Goal: Transaction & Acquisition: Obtain resource

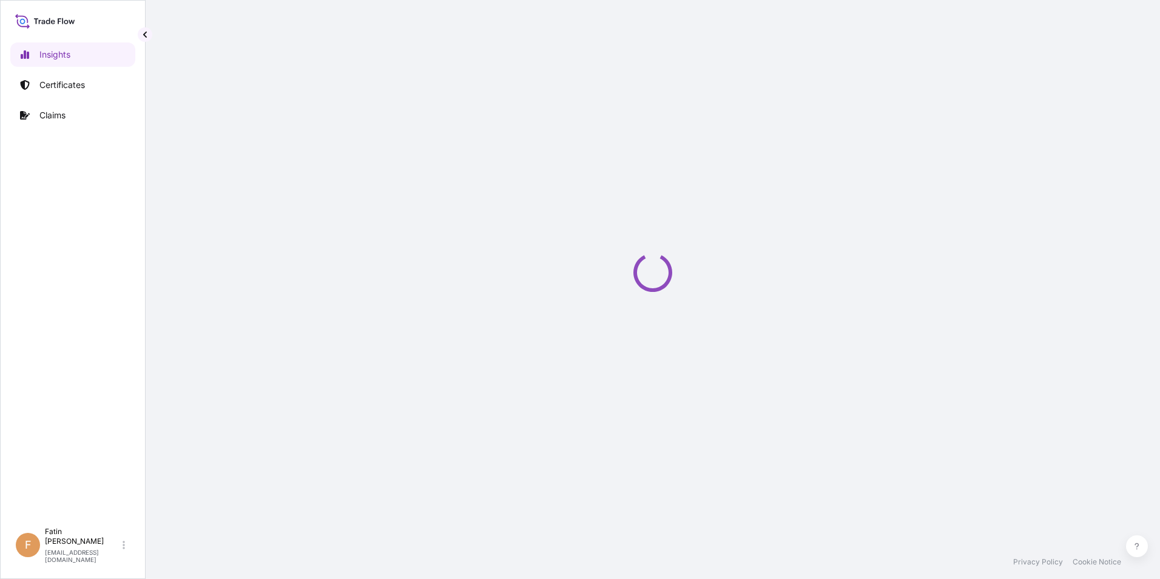
select select "2025"
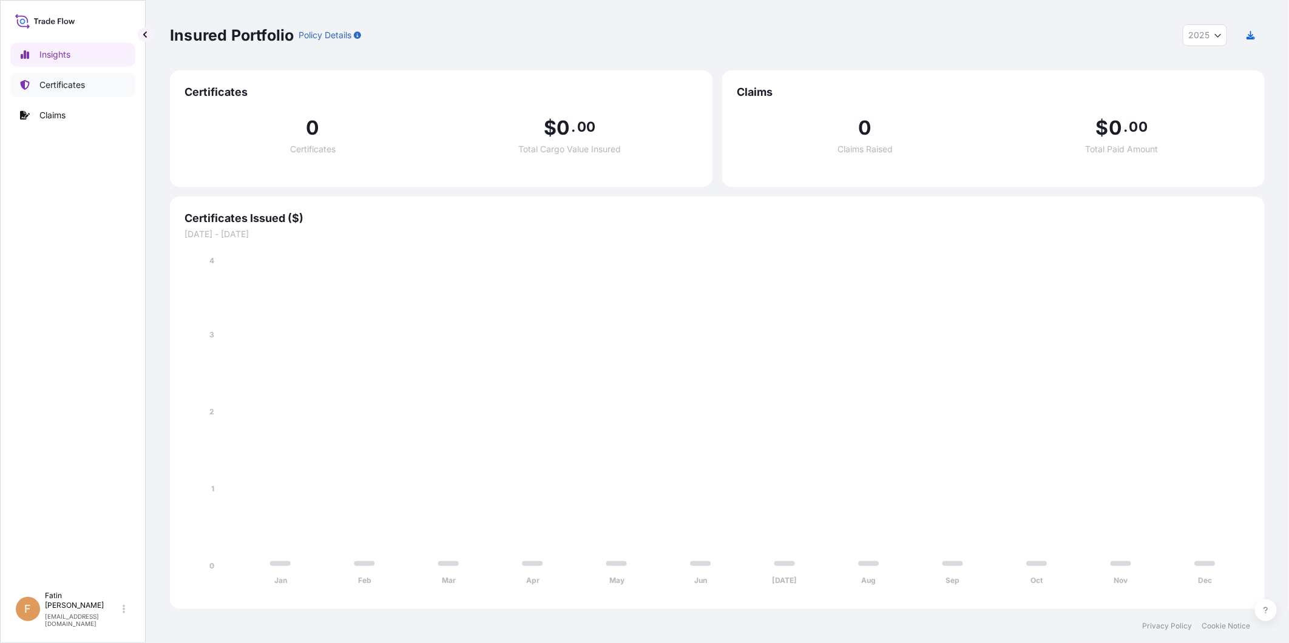
click at [59, 83] on p "Certificates" at bounding box center [62, 85] width 46 height 12
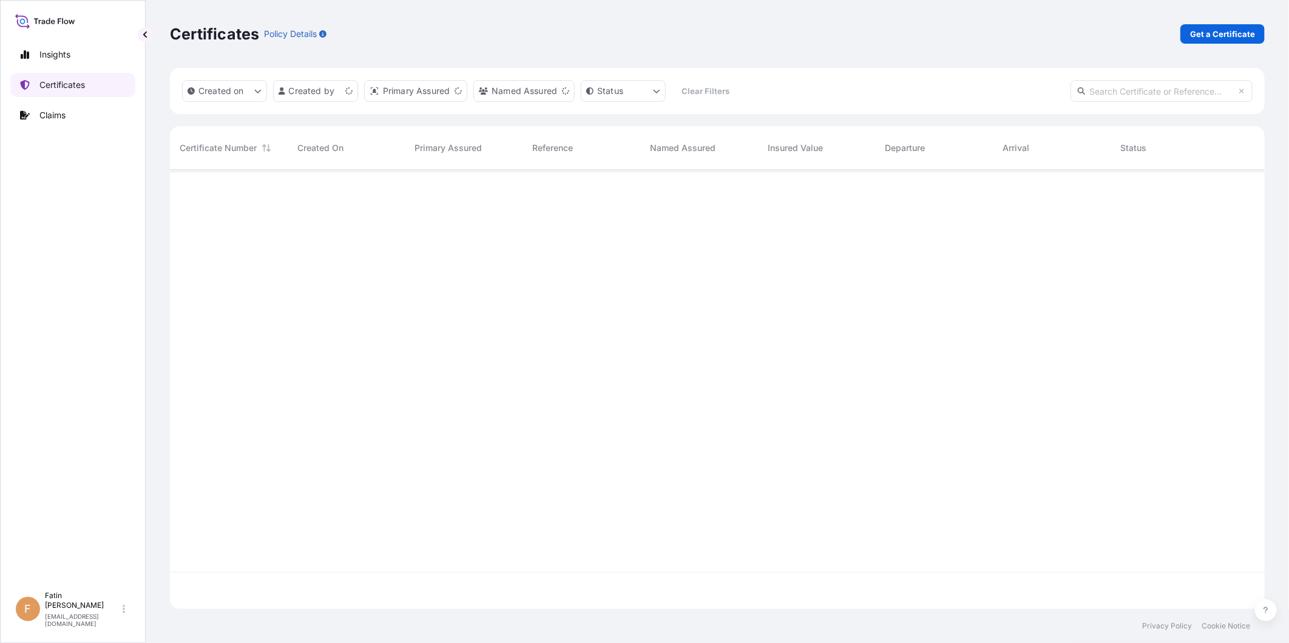
scroll to position [436, 1084]
click at [1159, 32] on p "Get a Certificate" at bounding box center [1222, 34] width 65 height 12
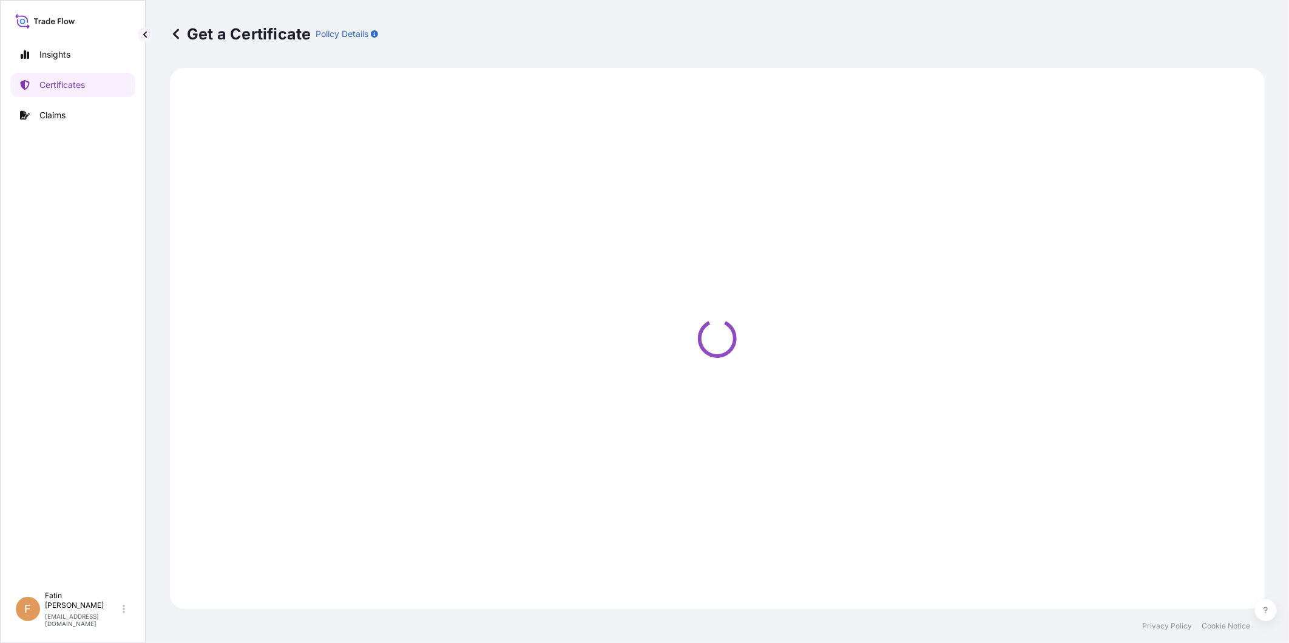
select select "Barge"
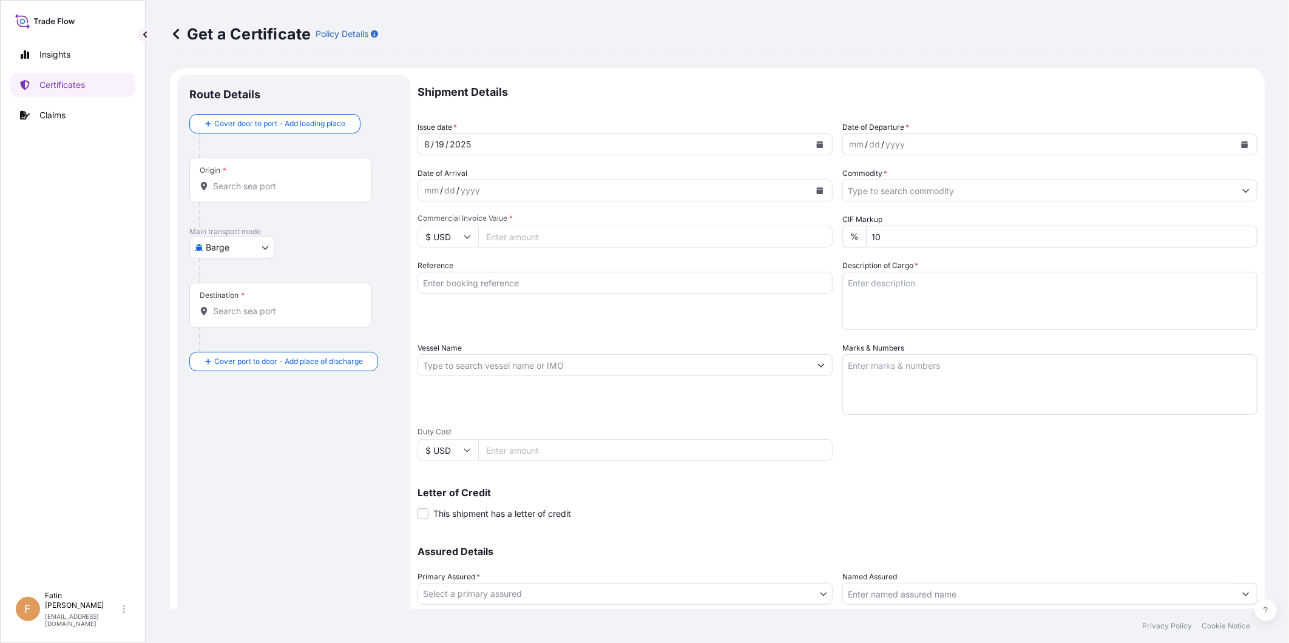
click at [952, 142] on div "mm / dd / yyyy" at bounding box center [1039, 144] width 392 height 22
click at [1159, 144] on icon "Calendar" at bounding box center [1244, 144] width 7 height 7
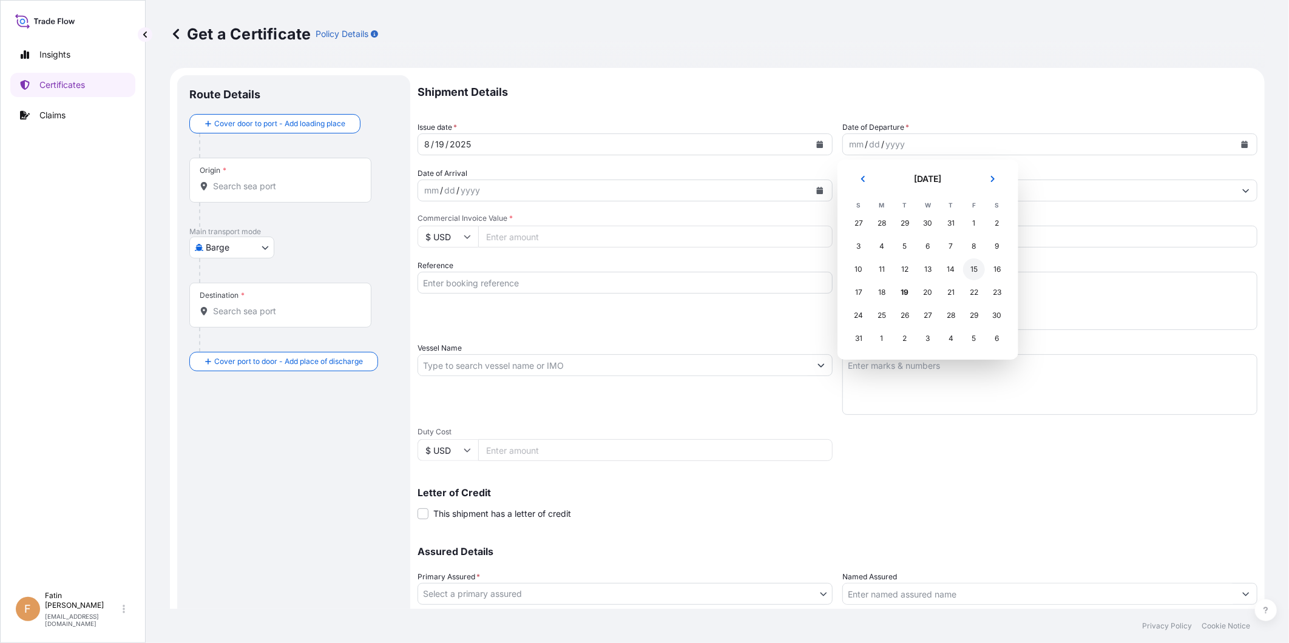
click at [980, 264] on div "15" at bounding box center [974, 269] width 22 height 22
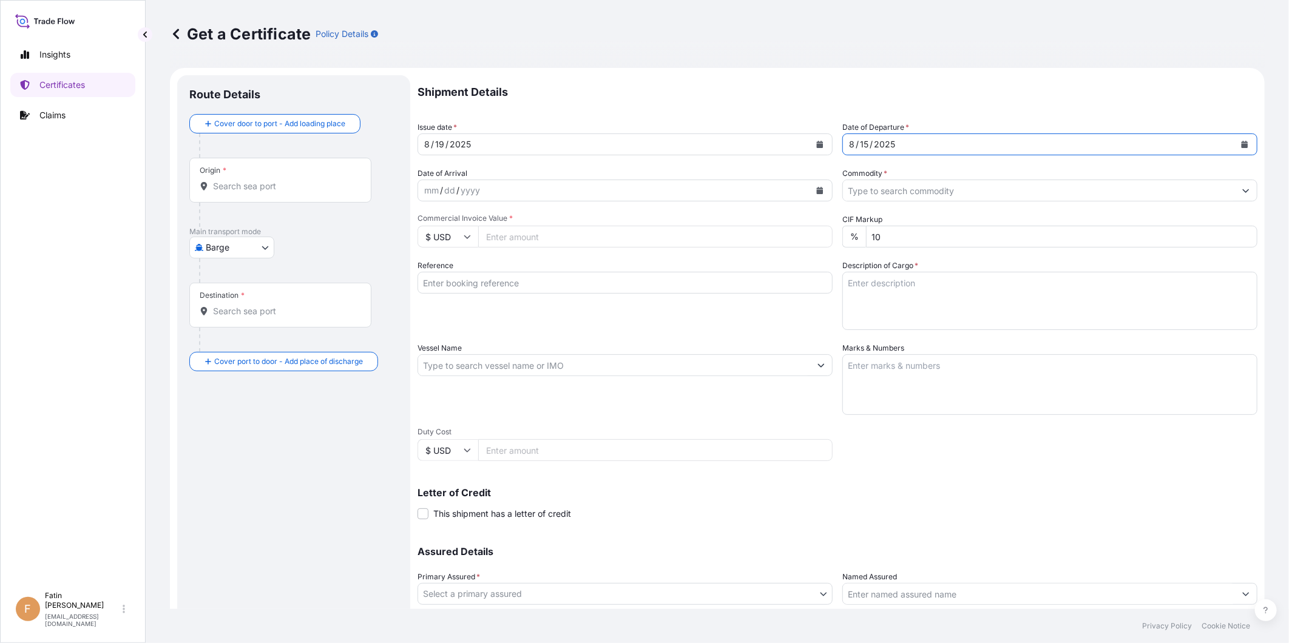
click at [1159, 144] on button "Calendar" at bounding box center [1244, 144] width 19 height 19
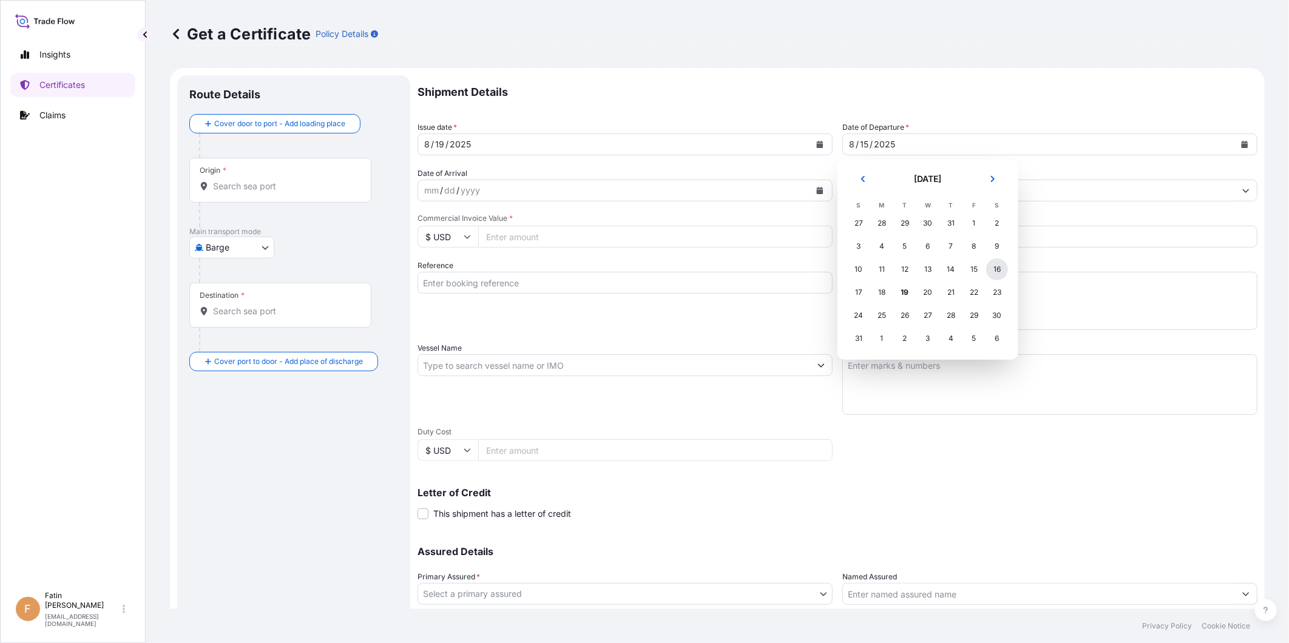
click at [996, 268] on div "16" at bounding box center [997, 269] width 22 height 22
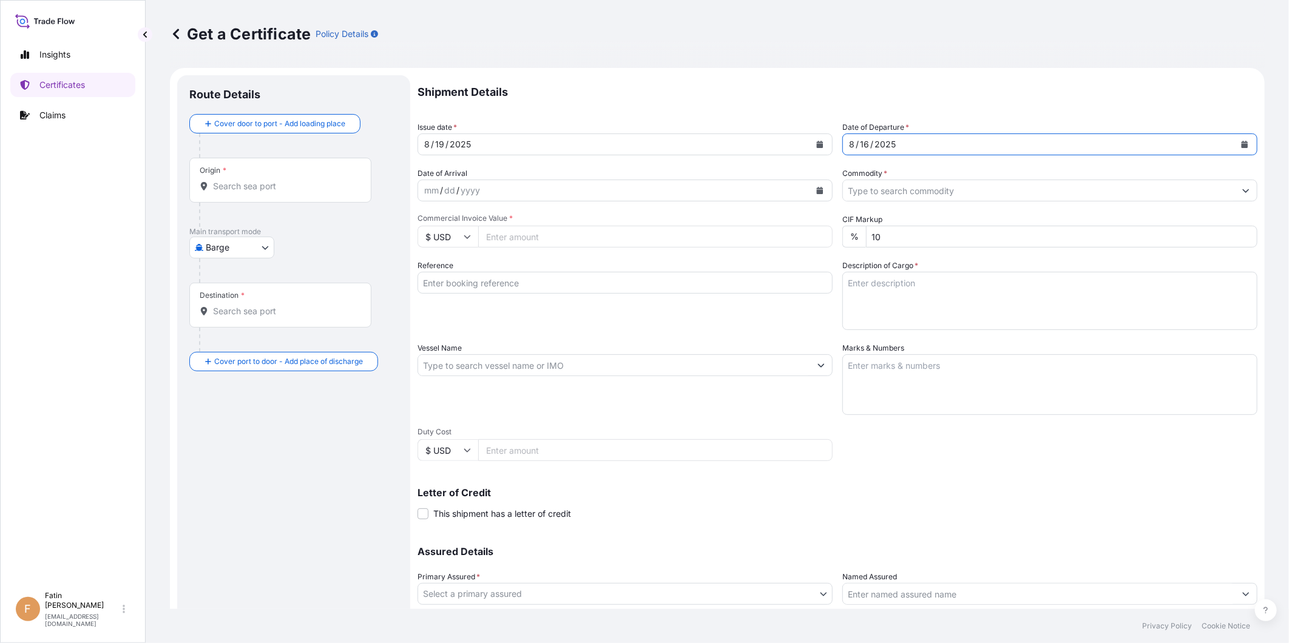
click at [1003, 187] on input "Commodity *" at bounding box center [1039, 191] width 392 height 22
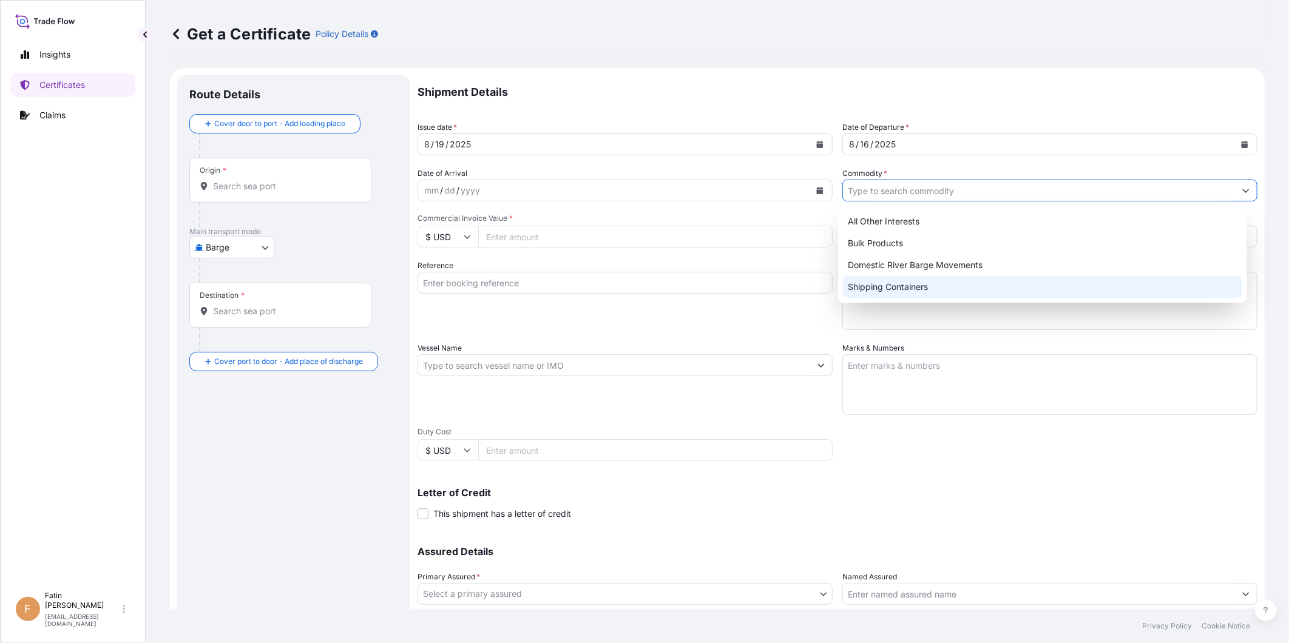
click at [881, 283] on div "Shipping Containers" at bounding box center [1042, 287] width 399 height 22
type input "Shipping Containers"
click at [525, 235] on input "Commercial Invoice Value *" at bounding box center [655, 237] width 354 height 22
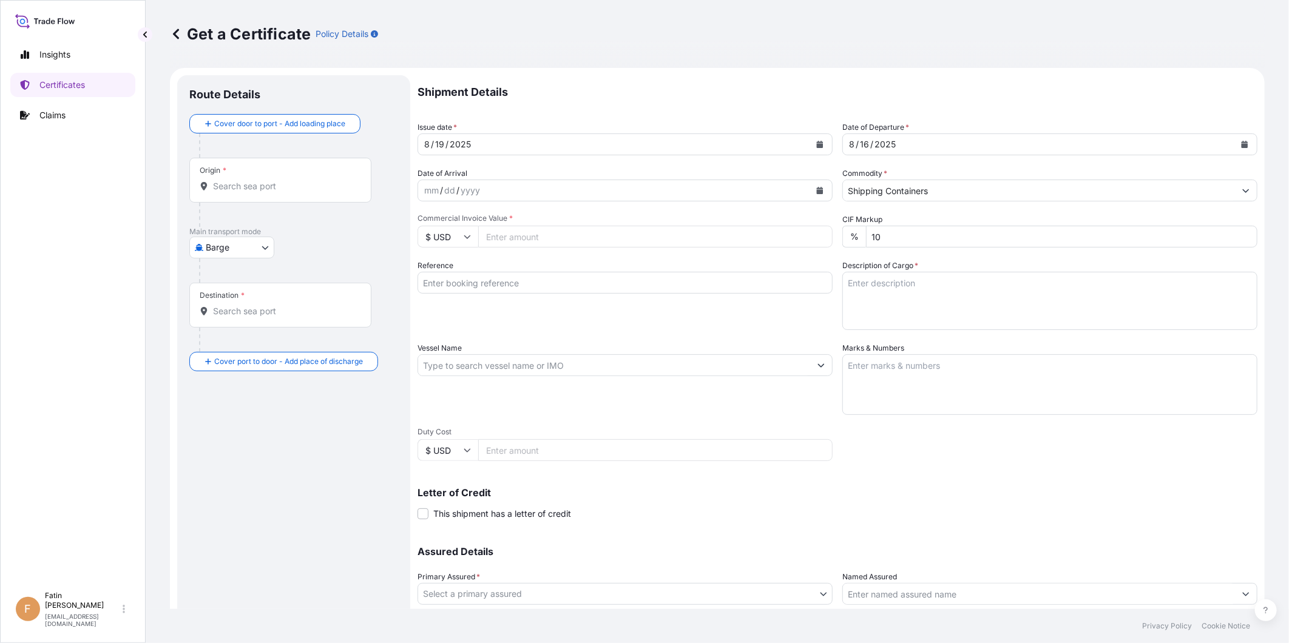
paste input "127411.20"
type input "127411.20"
click at [710, 305] on div "Reference" at bounding box center [624, 295] width 415 height 70
click at [510, 282] on input "Reference" at bounding box center [624, 283] width 415 height 22
paste input "B000233078"
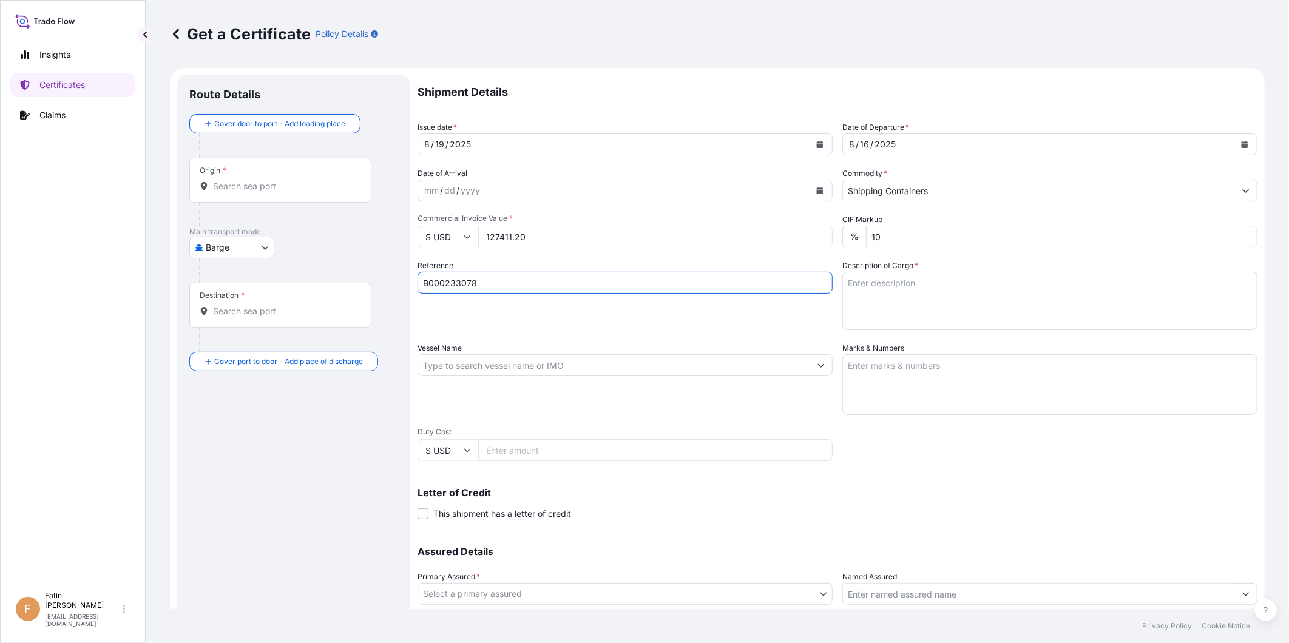
type input "B000233078"
click at [923, 290] on textarea "Description of Cargo *" at bounding box center [1049, 301] width 415 height 58
paste textarea "CARTON LOADED ONTO 32 PALLETS LOADED INTO 1 40' CONTAINER(S) CARBOPOL(R) ULTREZ…"
click at [1028, 312] on textarea "448 CARTON LOADED ONTO 32 PALLETS LOADED INTO 1 40' CONTAINER(S) CARBOPOL(R) UL…" at bounding box center [1049, 301] width 415 height 58
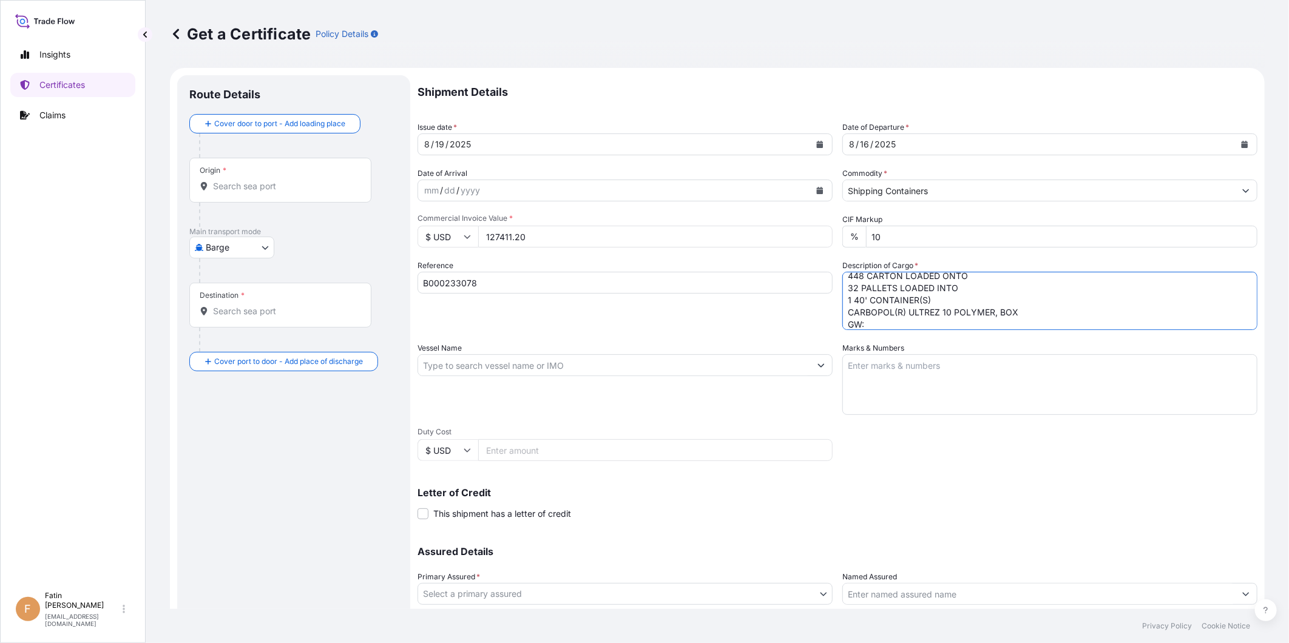
paste textarea "10,662.4000"
click at [865, 318] on textarea "448 CARTON LOADED ONTO 32 PALLETS LOADED INTO 1 40' CONTAINER(S) CARBOPOL(R) UL…" at bounding box center [1049, 301] width 415 height 58
paste textarea "8,960.0000"
click at [912, 311] on textarea "448 CARTON LOADED ONTO 32 PALLETS LOADED INTO 1 40' CONTAINER(S) CARBOPOL(R) UL…" at bounding box center [1049, 301] width 415 height 58
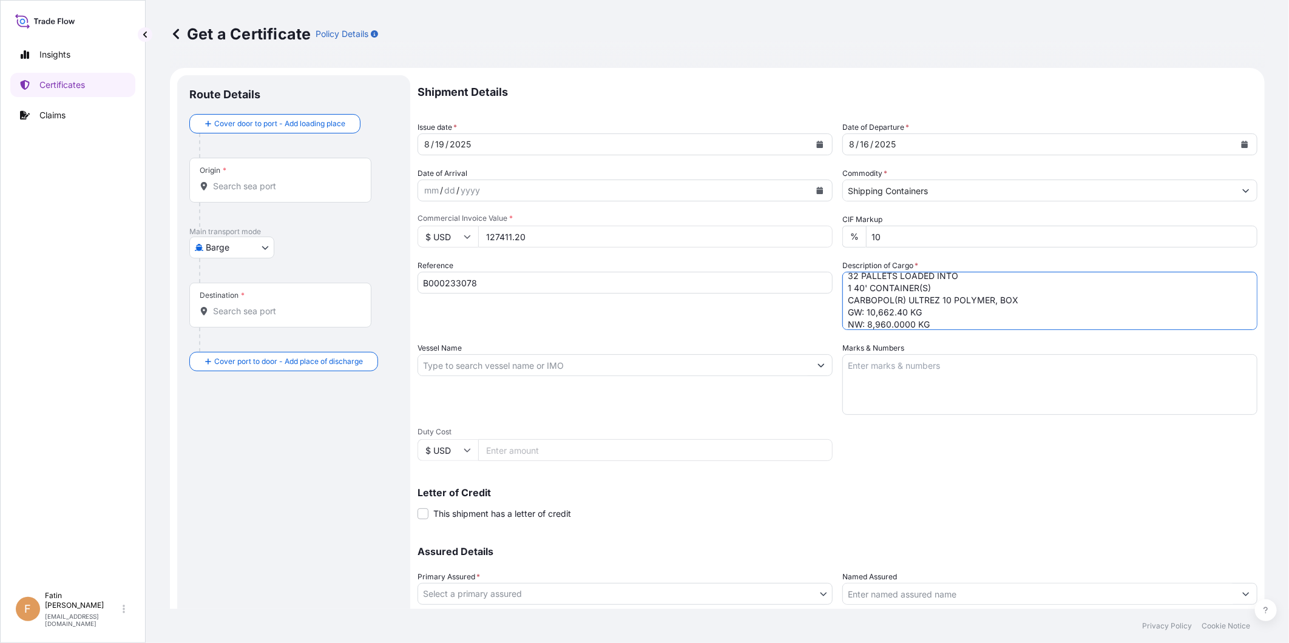
click at [909, 325] on textarea "448 CARTON LOADED ONTO 32 PALLETS LOADED INTO 1 40' CONTAINER(S) CARBOPOL(R) UL…" at bounding box center [1049, 301] width 415 height 58
type textarea "448 CARTON LOADED ONTO 32 PALLETS LOADED INTO 1 40' CONTAINER(S) CARBOPOL(R) UL…"
click at [448, 362] on input "Vessel Name" at bounding box center [614, 365] width 392 height 22
paste input "SEASPAN ADONIS"
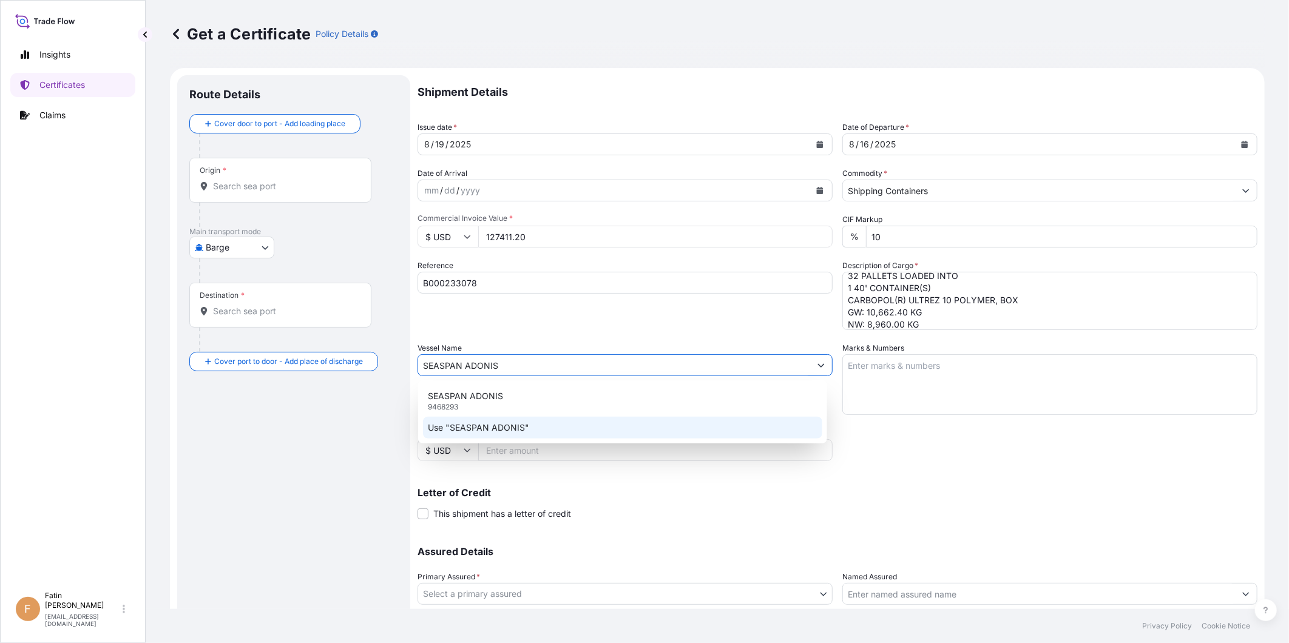
click at [547, 422] on div "Use "SEASPAN ADONIS"" at bounding box center [622, 428] width 399 height 22
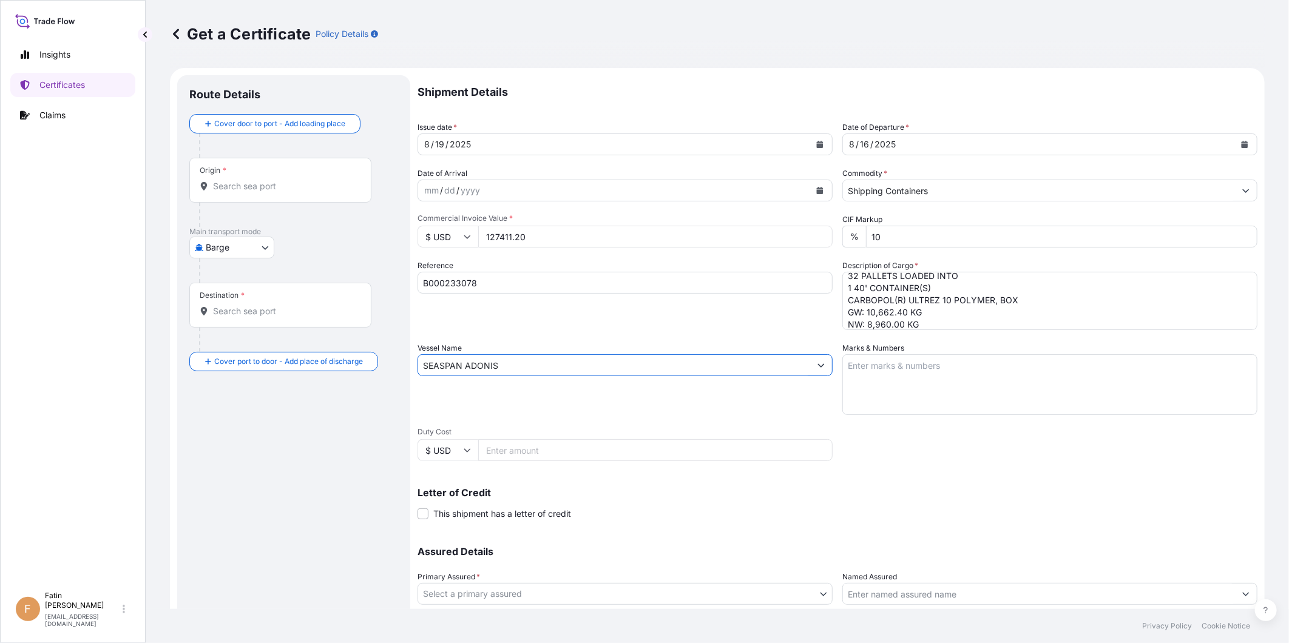
type input "SEASPAN ADONIS"
drag, startPoint x: 725, startPoint y: 401, endPoint x: 726, endPoint y: 390, distance: 11.0
click at [725, 400] on div "Vessel Name SEASPAN ADONIS" at bounding box center [624, 378] width 415 height 73
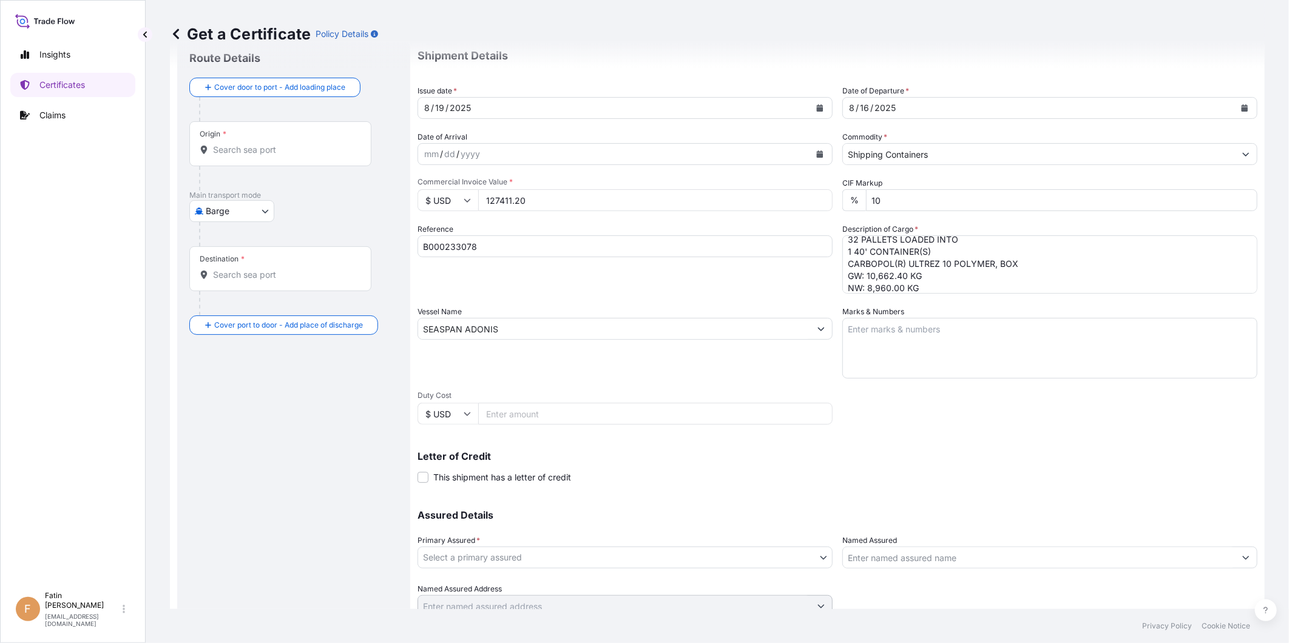
scroll to position [85, 0]
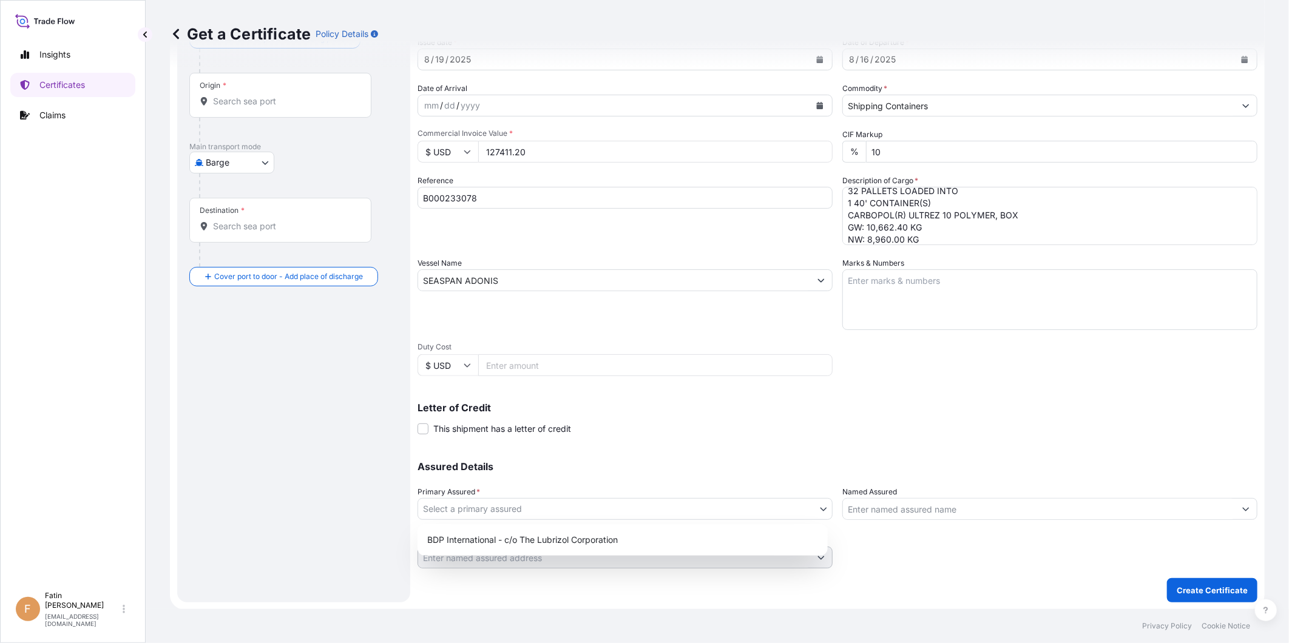
click at [545, 511] on body "2 options available. Insights Certificates Claims F Fatin Japridin [EMAIL_ADDRE…" at bounding box center [644, 321] width 1289 height 643
click at [495, 536] on div "BDP International - c/o The Lubrizol Corporation" at bounding box center [622, 540] width 400 height 22
select select "31972"
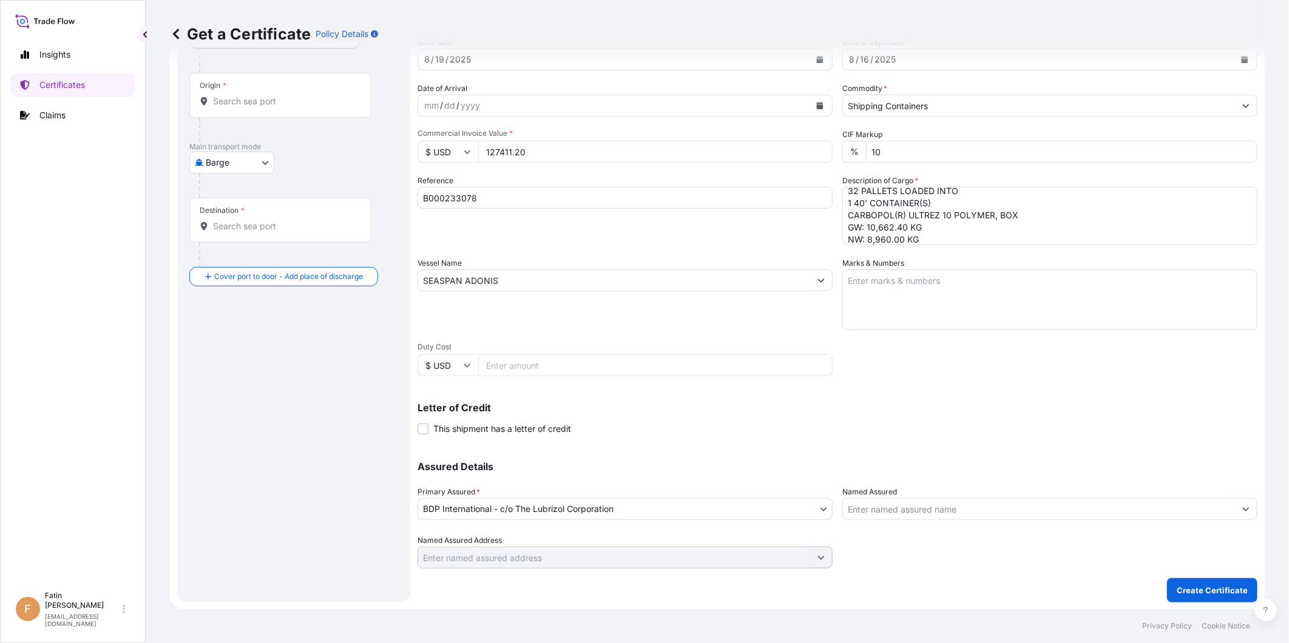
click at [956, 512] on input "Named Assured" at bounding box center [1039, 509] width 392 height 22
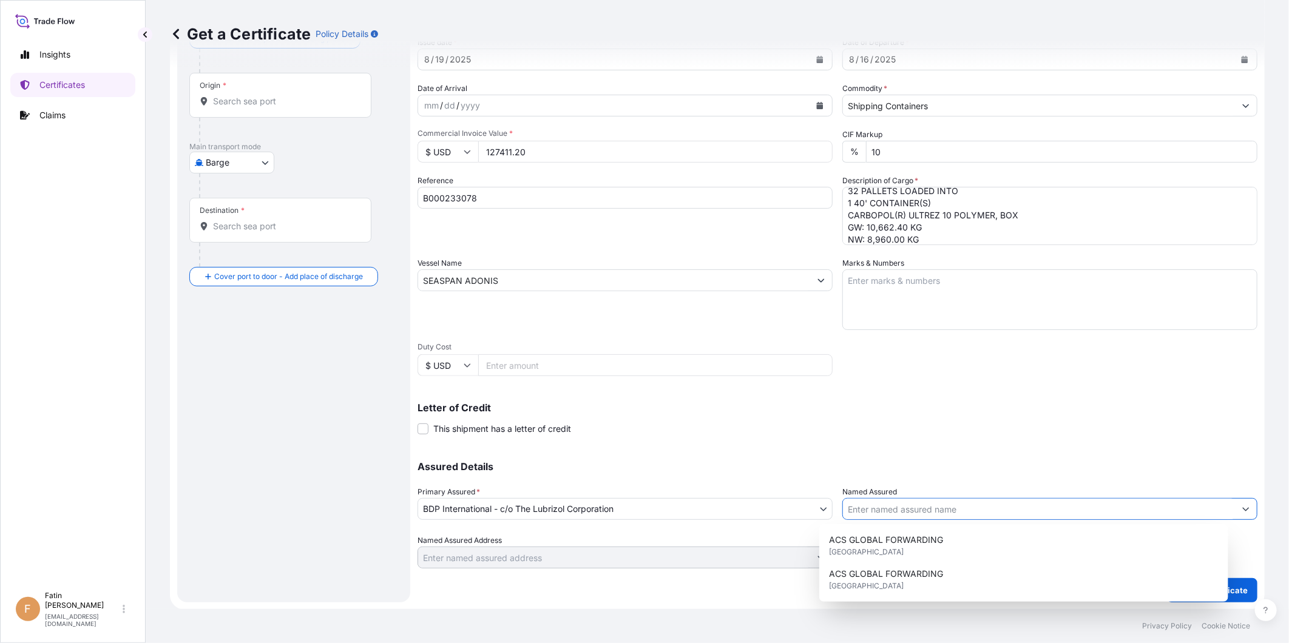
paste input "NAMSIANG CO.,LTD."
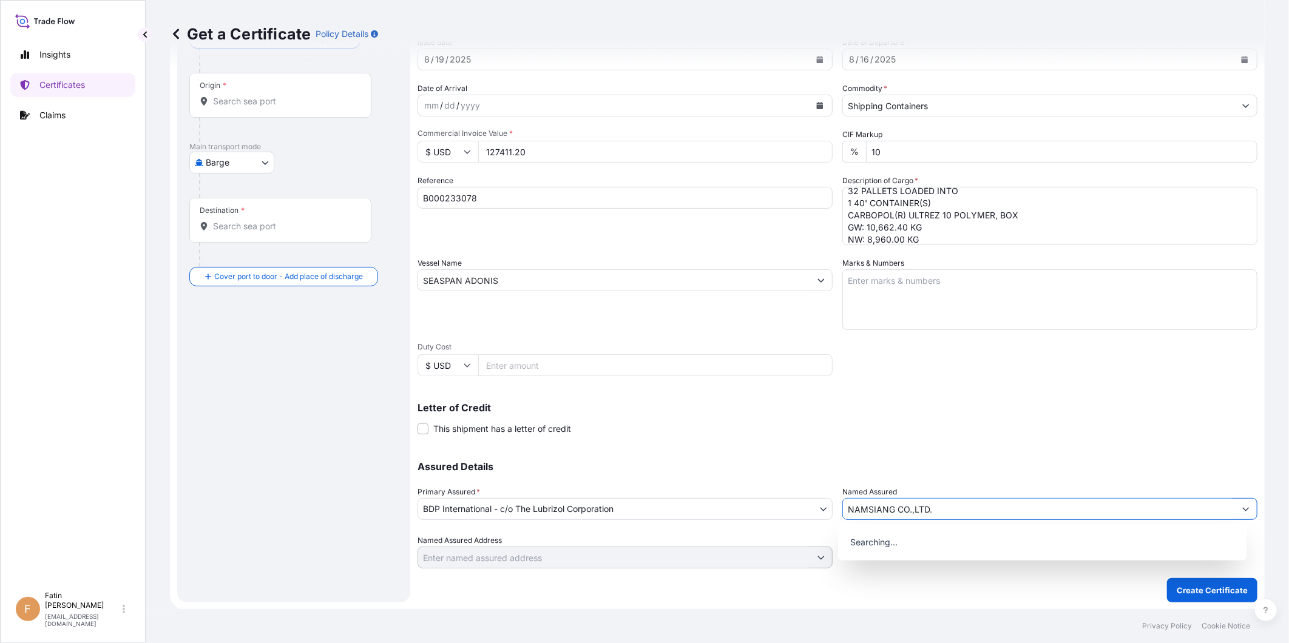
type input "NAMSIANG CO.,LTD."
click at [979, 458] on div "Assured Details Primary Assured * BDP International - c/o The Lubrizol Corporat…" at bounding box center [837, 507] width 840 height 121
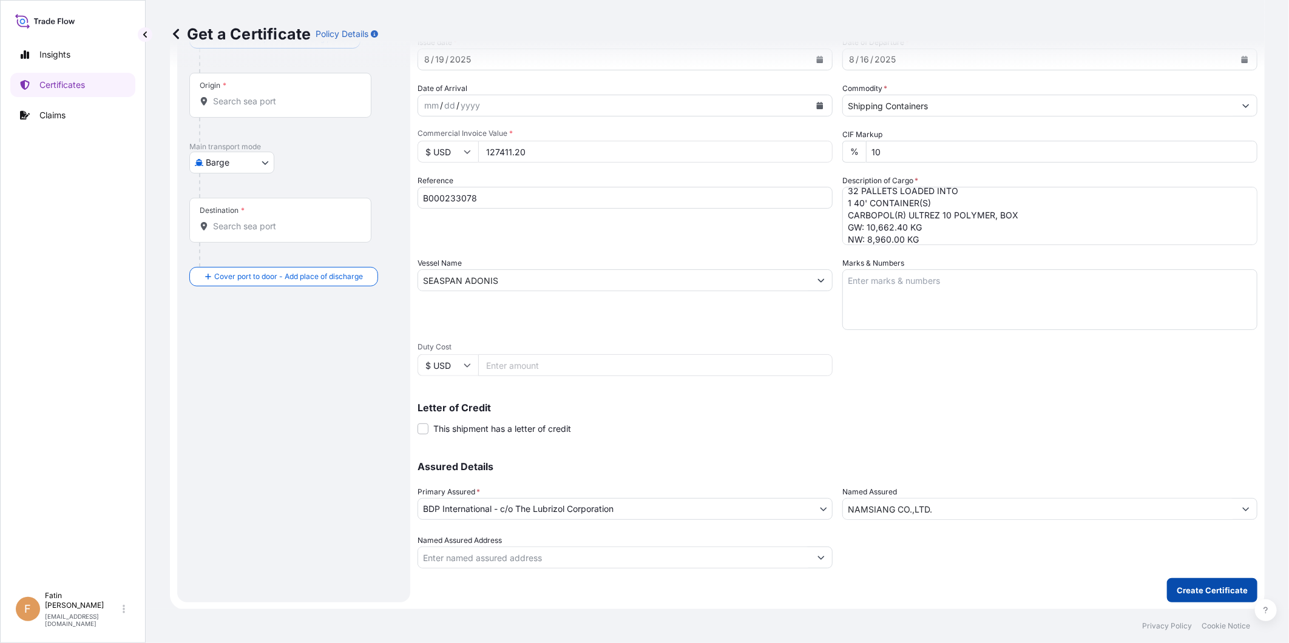
click at [1159, 578] on p "Create Certificate" at bounding box center [1211, 590] width 71 height 12
click at [212, 157] on body "15 options available. 0 options available. Insights Certificates Claims F Fatin…" at bounding box center [644, 321] width 1289 height 643
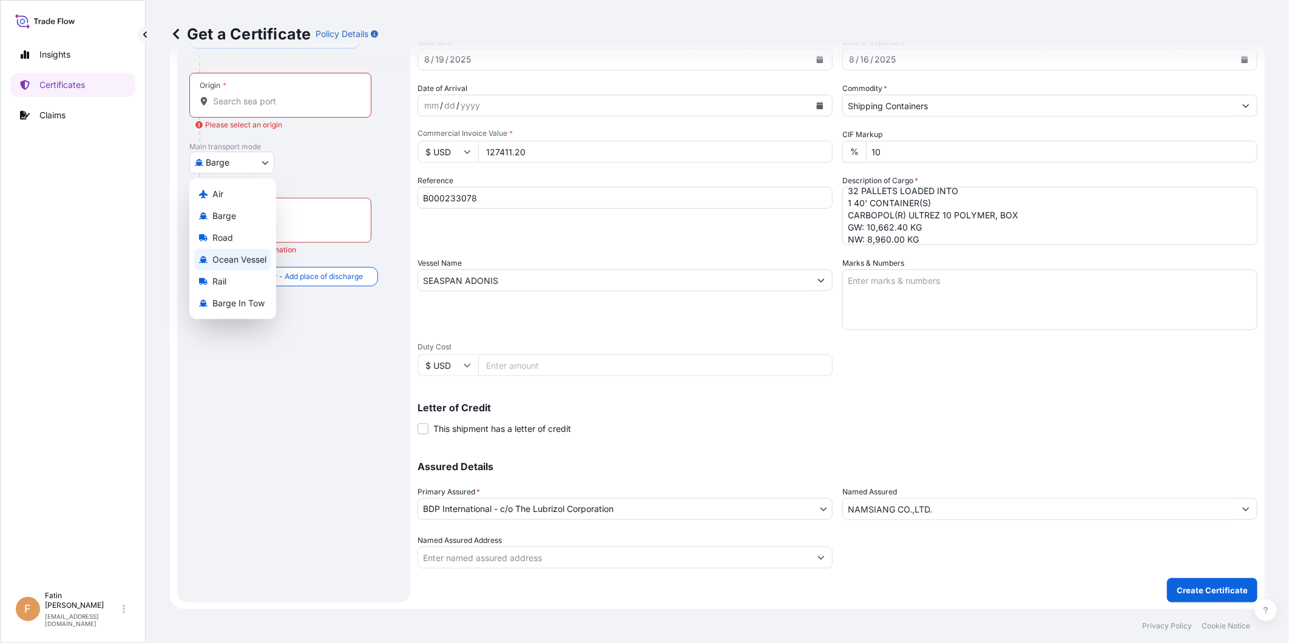
click at [221, 259] on span "Ocean Vessel" at bounding box center [239, 260] width 54 height 12
select select "Ocean Vessel"
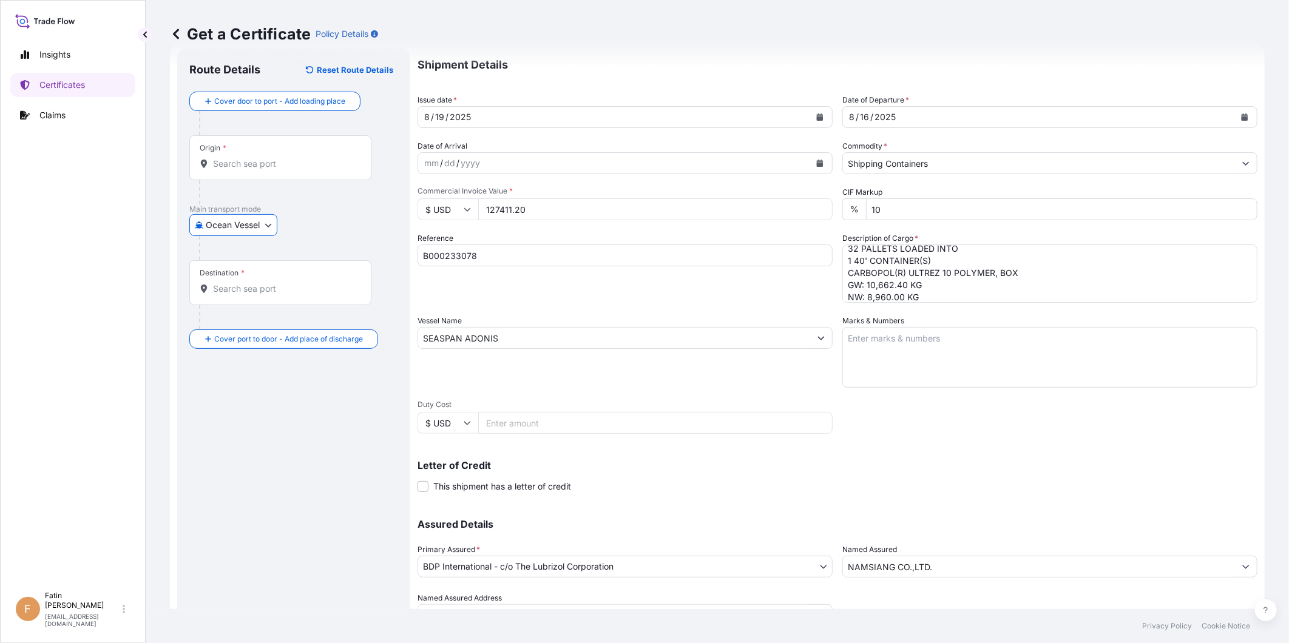
scroll to position [0, 0]
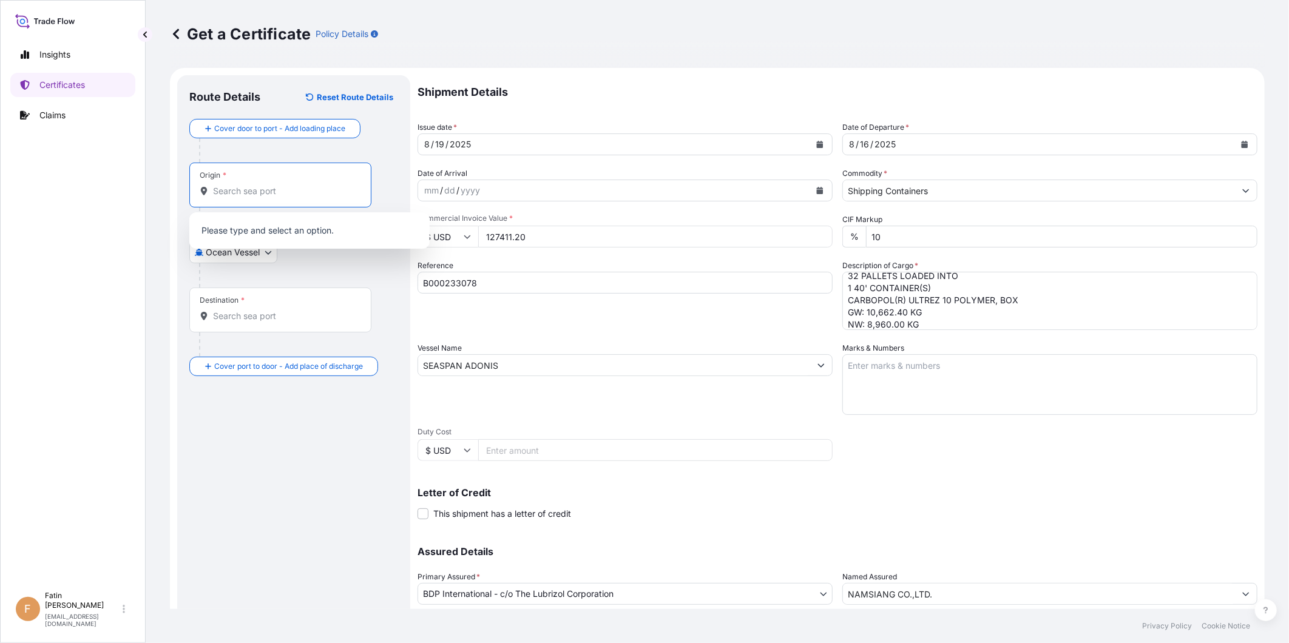
click at [273, 194] on input "Origin *" at bounding box center [284, 191] width 143 height 12
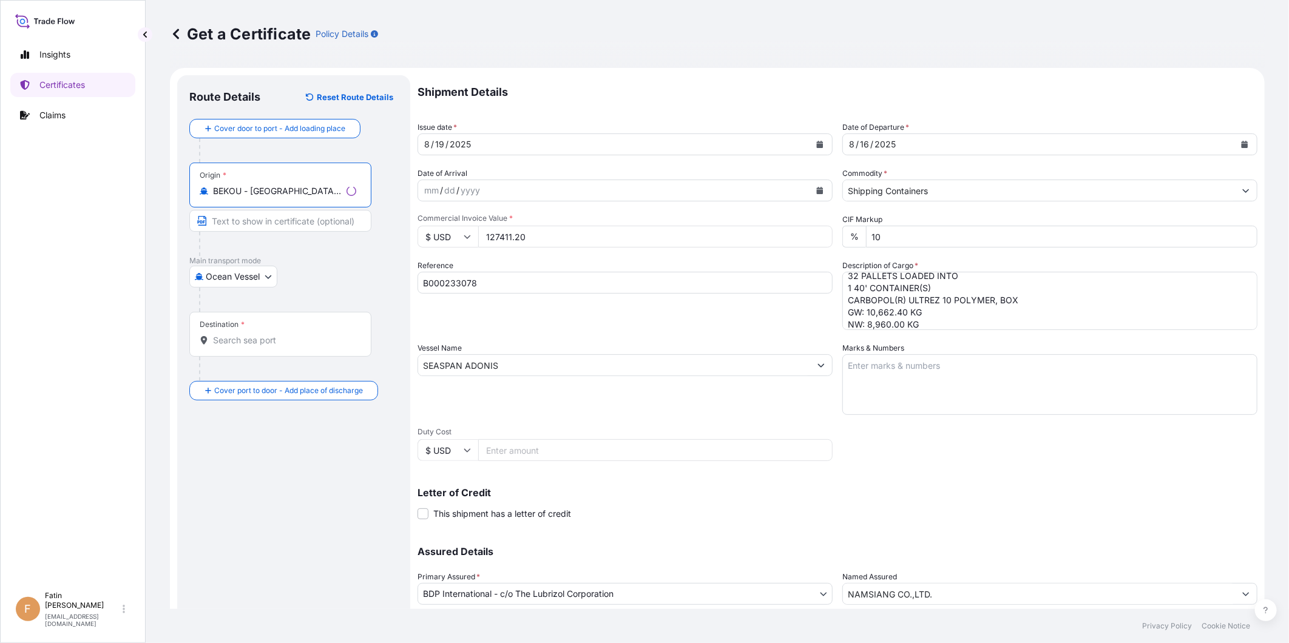
type input "BEKOU - [GEOGRAPHIC_DATA], [GEOGRAPHIC_DATA]"
click at [245, 339] on input "Destination *" at bounding box center [284, 340] width 143 height 12
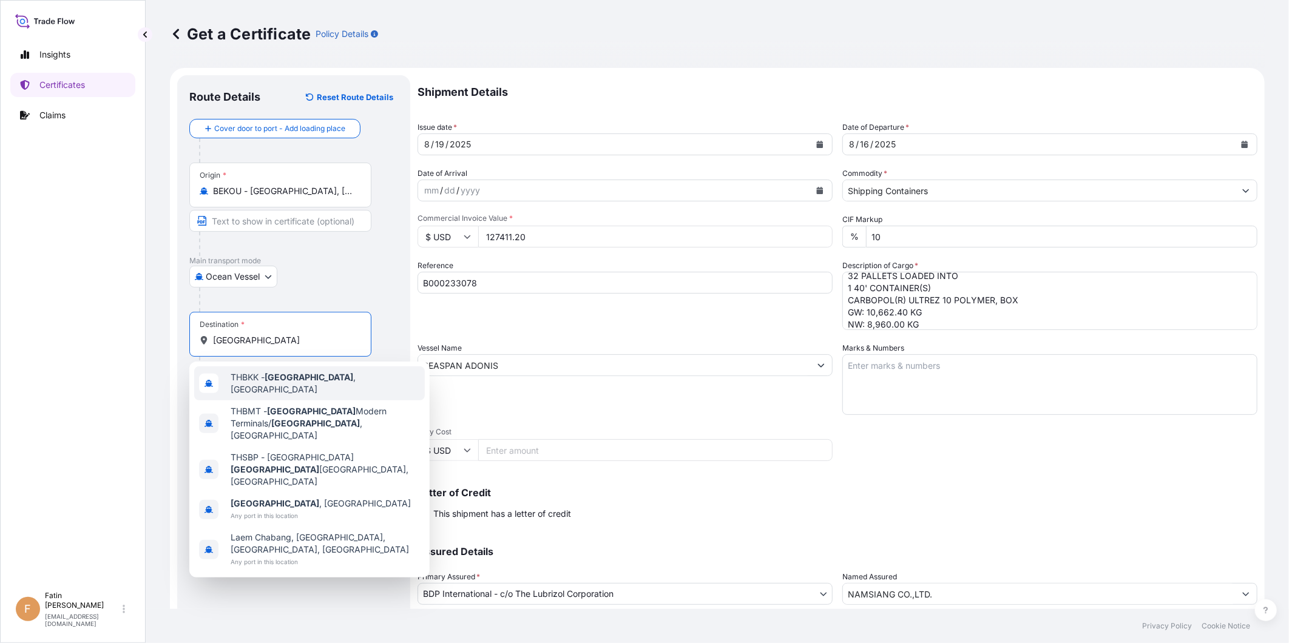
click at [324, 379] on span "THBKK - [GEOGRAPHIC_DATA] , [GEOGRAPHIC_DATA]" at bounding box center [325, 383] width 189 height 24
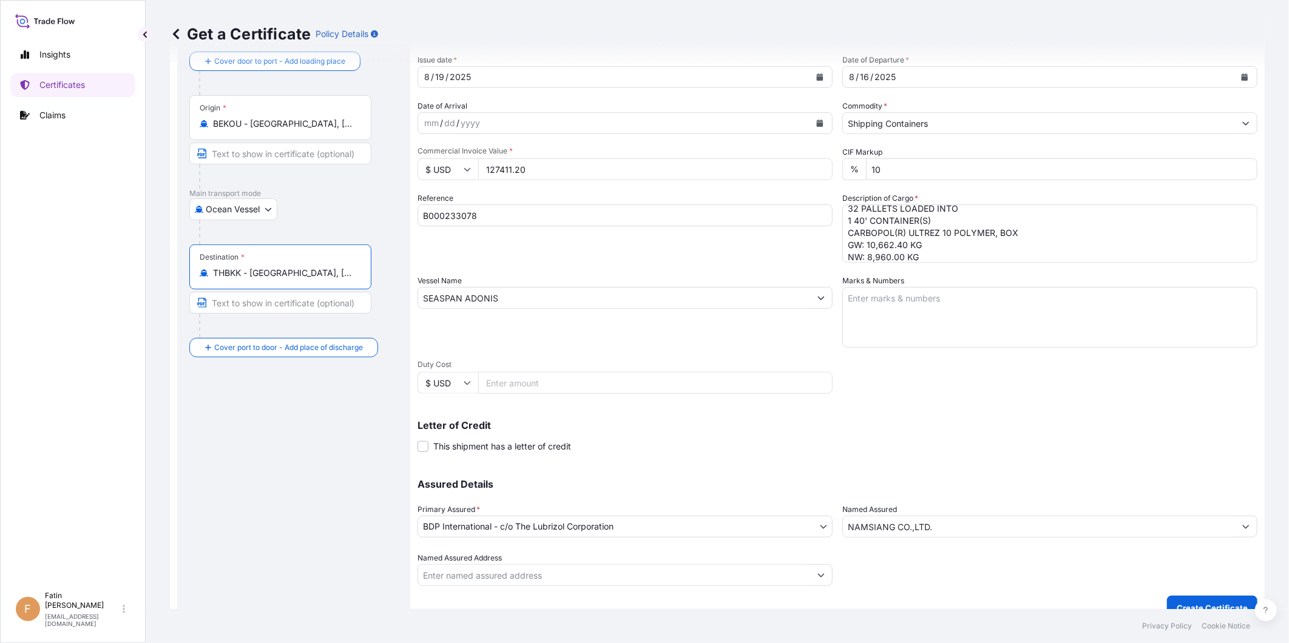
scroll to position [85, 0]
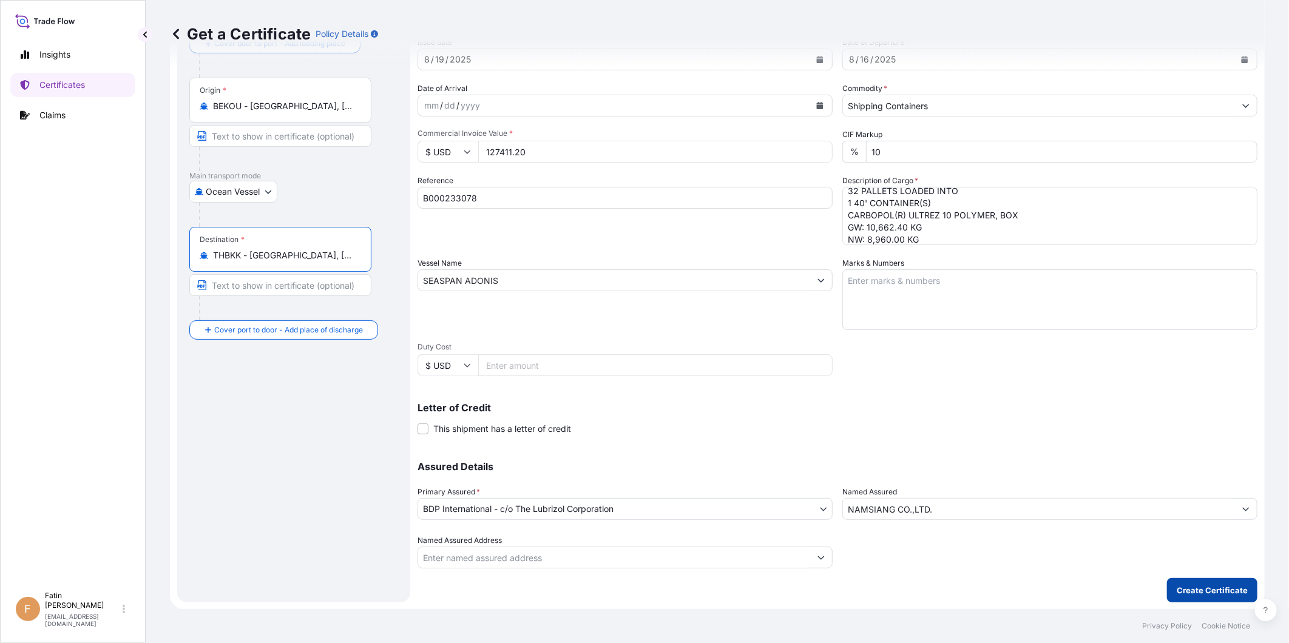
type input "THBKK - [GEOGRAPHIC_DATA], [GEOGRAPHIC_DATA]"
click at [1159, 578] on p "Create Certificate" at bounding box center [1211, 590] width 71 height 12
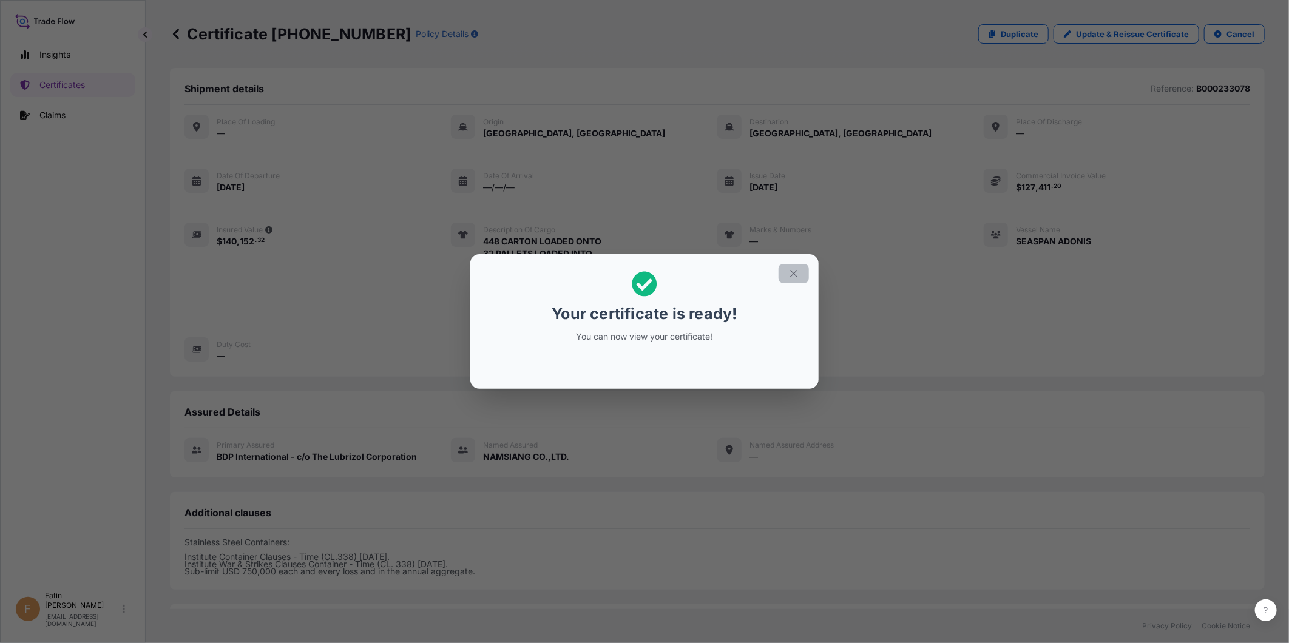
click at [793, 271] on icon "button" at bounding box center [793, 273] width 11 height 11
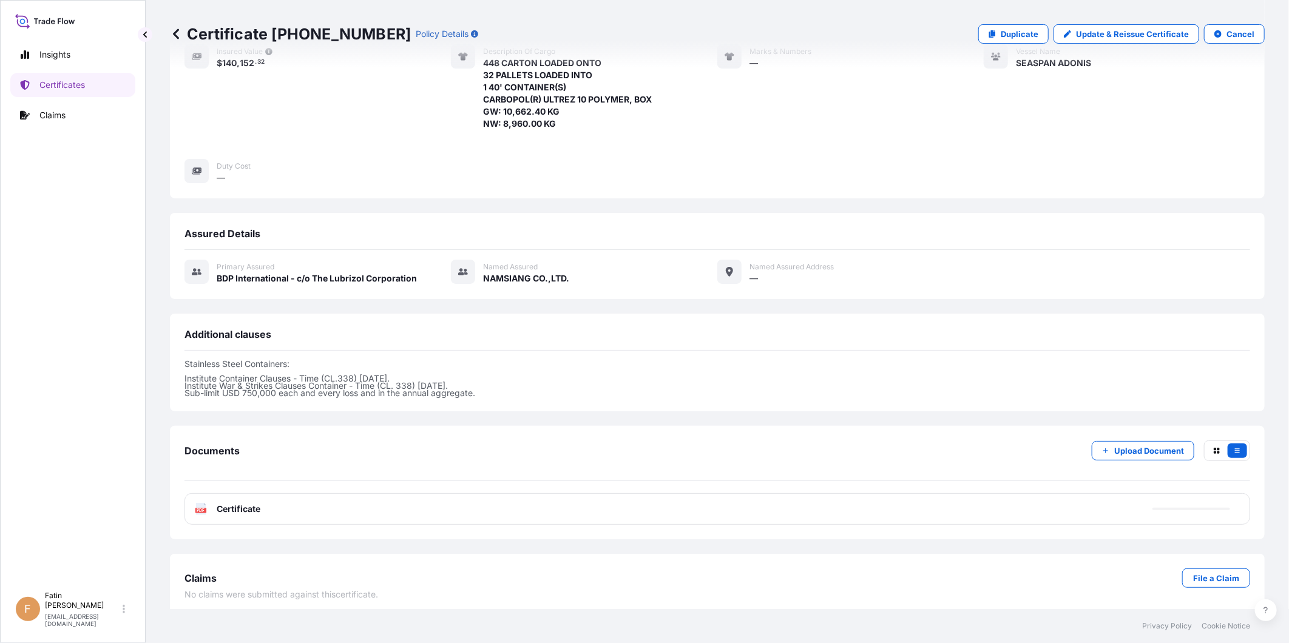
scroll to position [186, 0]
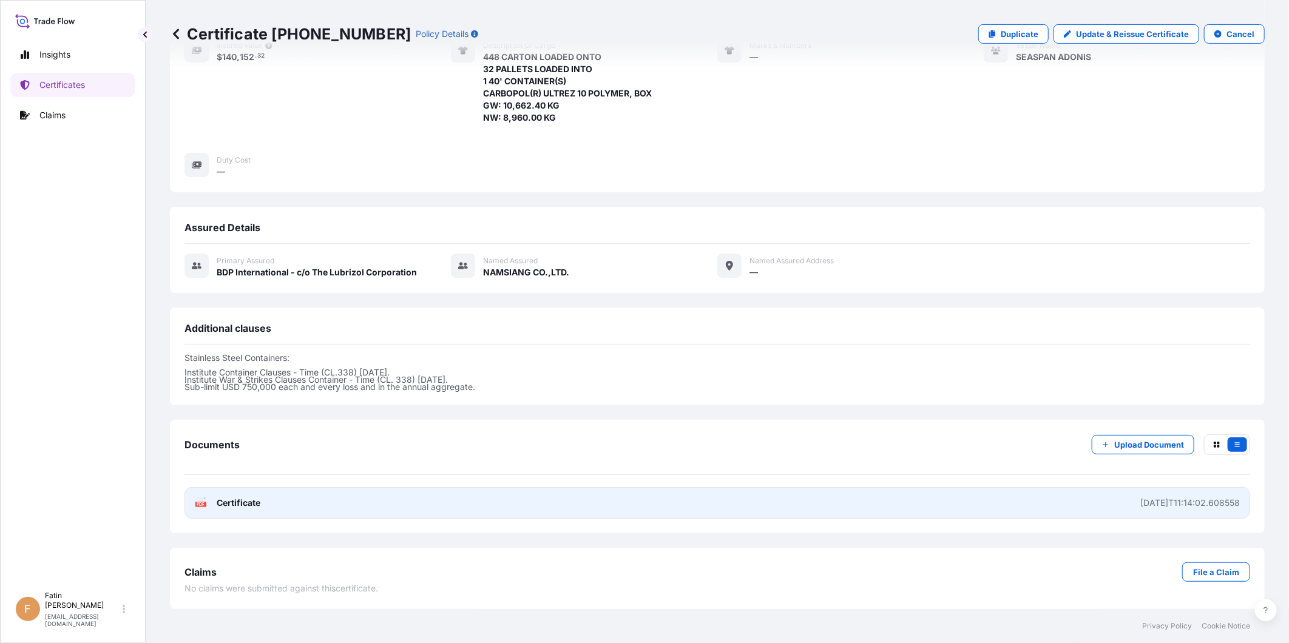
click at [744, 493] on link "PDF Certificate [DATE]T11:14:02.608558" at bounding box center [716, 503] width 1065 height 32
